Goal: Task Accomplishment & Management: Manage account settings

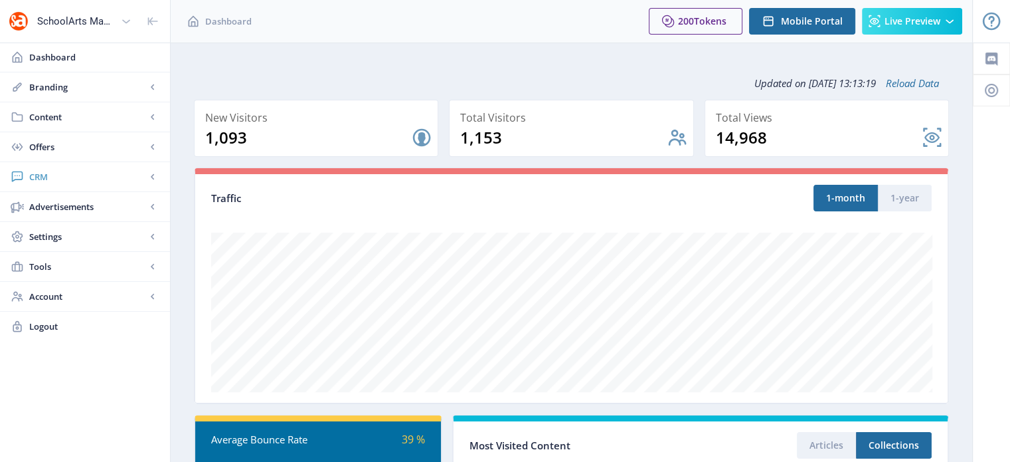
click at [36, 175] on span "CRM" at bounding box center [87, 176] width 117 height 13
click at [63, 204] on span "Readers" at bounding box center [100, 206] width 114 height 13
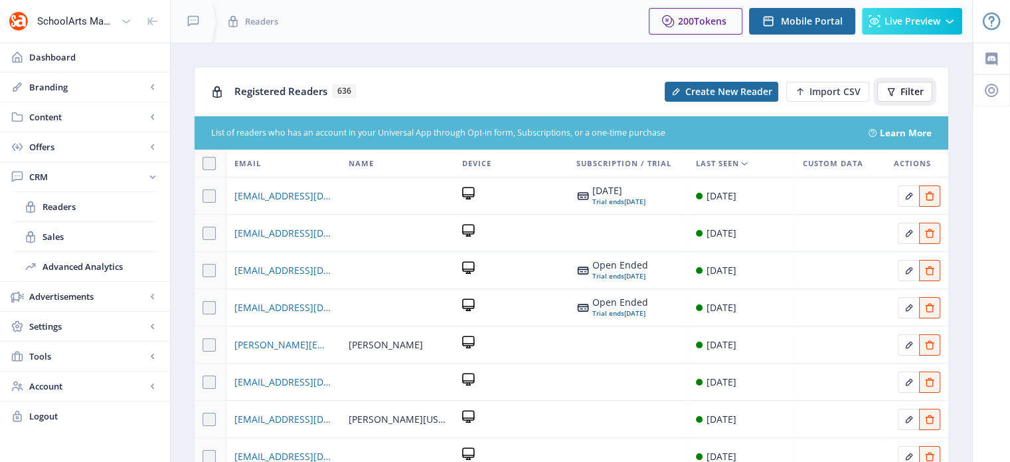
click at [921, 92] on span "Filter" at bounding box center [912, 91] width 23 height 11
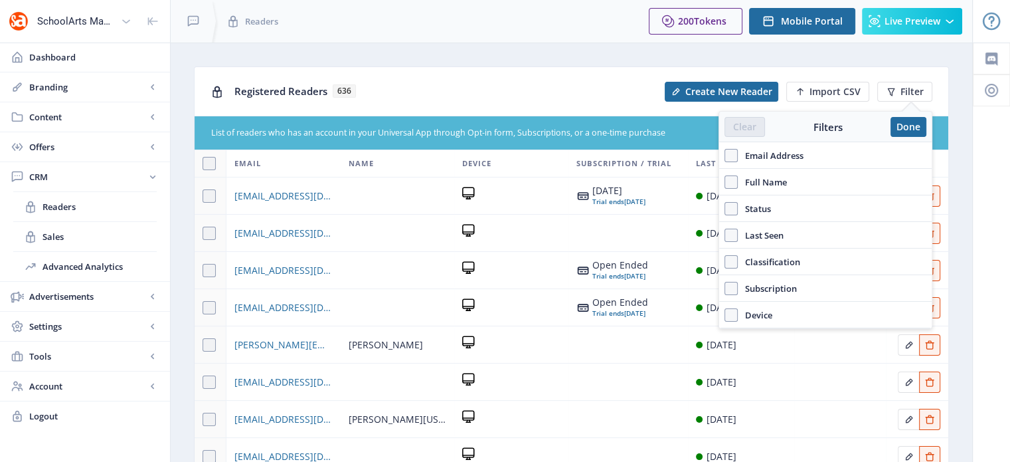
click at [738, 151] on span "Email Address" at bounding box center [771, 155] width 66 height 16
click at [725, 155] on input "Email Address" at bounding box center [725, 155] width 1 height 1
checkbox input "true"
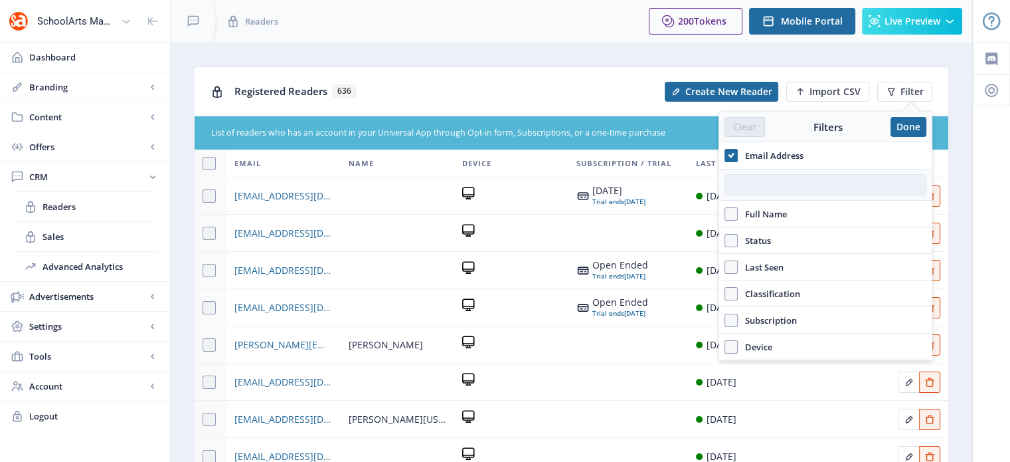
click at [751, 183] on input "text" at bounding box center [826, 184] width 202 height 21
paste input "[EMAIL_ADDRESS][DOMAIN_NAME]"
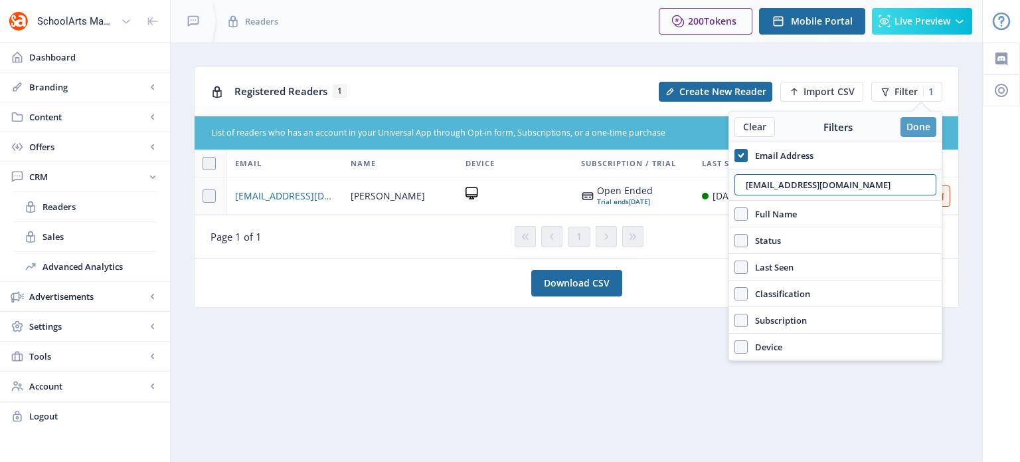
type input "[EMAIL_ADDRESS][DOMAIN_NAME]"
click at [918, 132] on button "Done" at bounding box center [919, 127] width 36 height 20
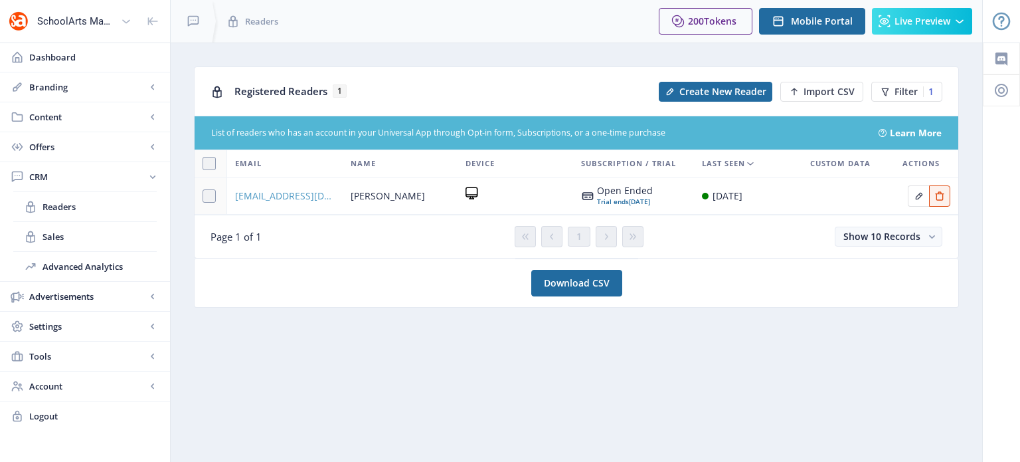
click at [298, 202] on span "[EMAIL_ADDRESS][DOMAIN_NAME]" at bounding box center [285, 196] width 100 height 16
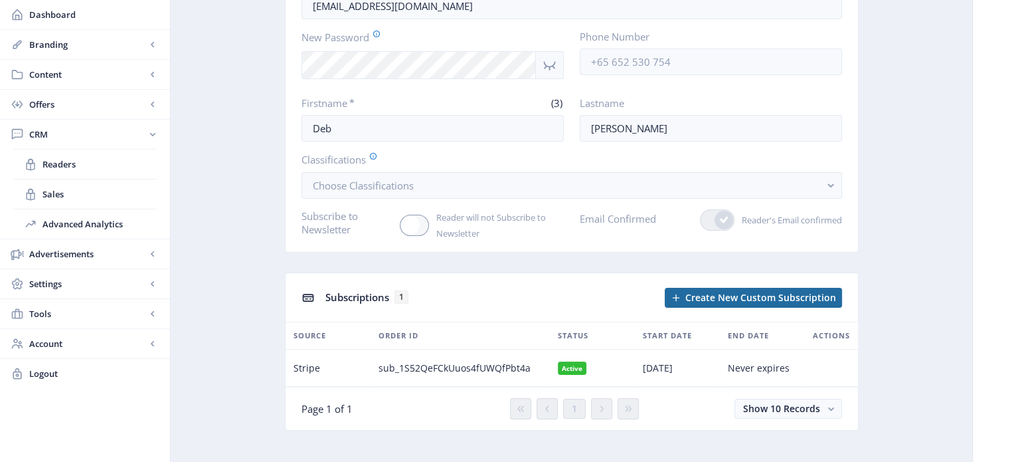
scroll to position [153, 0]
